Goal: Find specific page/section: Find specific page/section

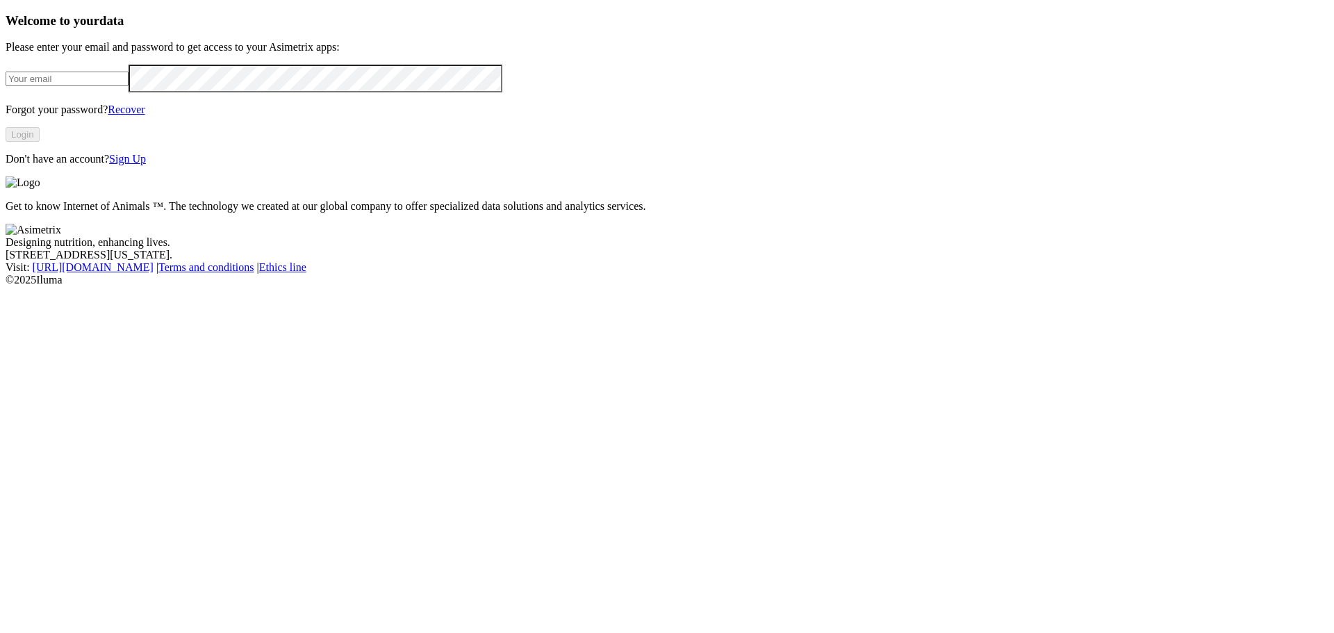
type input "[PERSON_NAME][EMAIL_ADDRESS][PERSON_NAME][DOMAIN_NAME]"
click at [40, 142] on button "Login" at bounding box center [23, 134] width 34 height 15
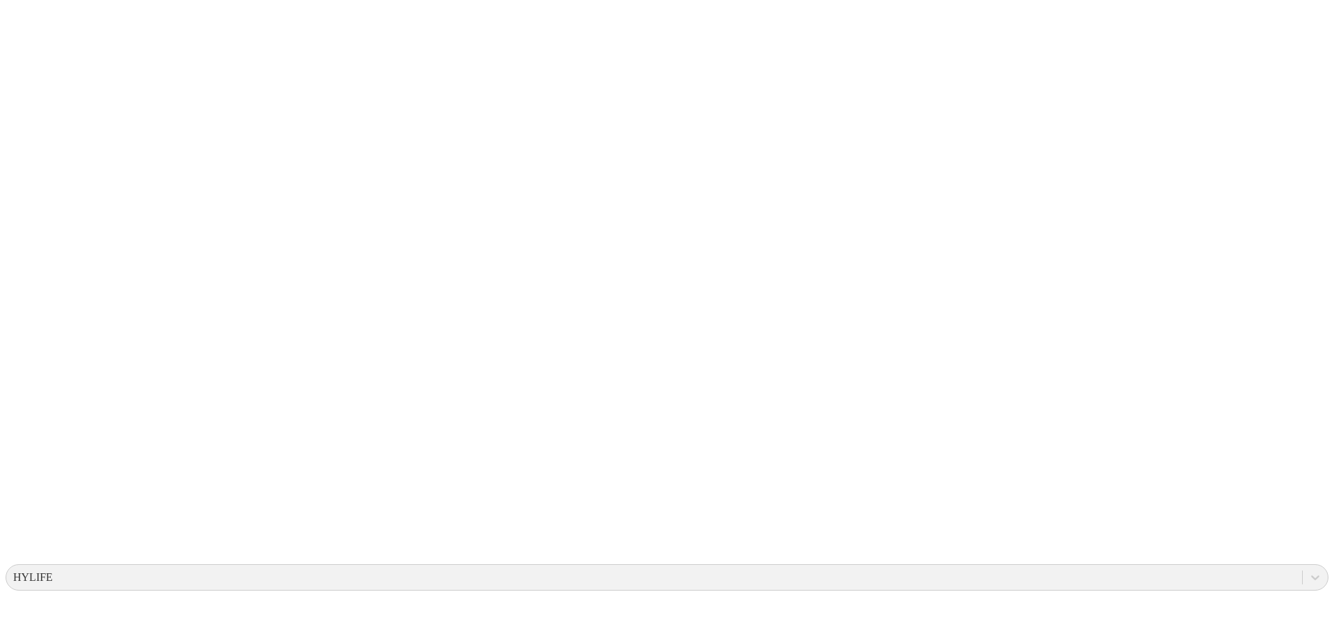
click at [35, 24] on icon at bounding box center [27, 284] width 43 height 556
